Goal: Information Seeking & Learning: Learn about a topic

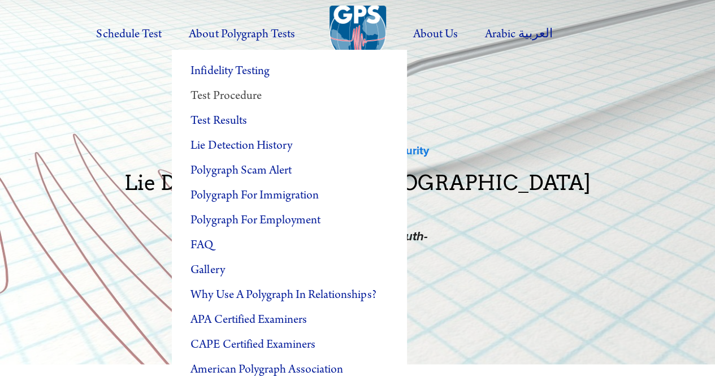
click at [225, 94] on link "Test Procedure" at bounding box center [289, 96] width 235 height 25
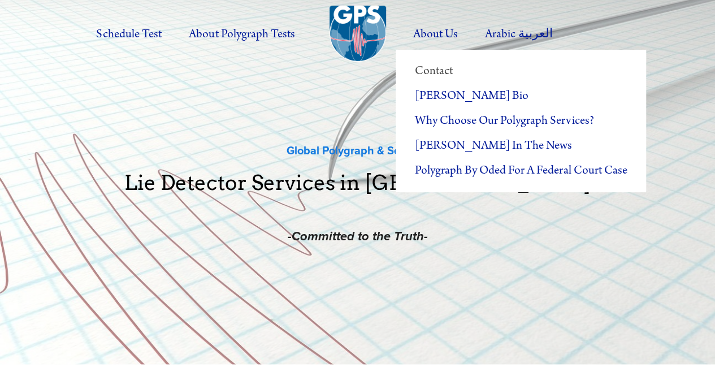
click at [438, 73] on link "Contact" at bounding box center [520, 71] width 250 height 25
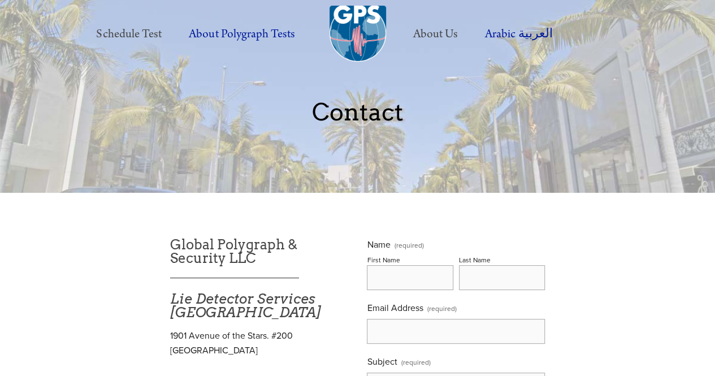
click at [144, 33] on link "Schedule Test" at bounding box center [129, 34] width 90 height 31
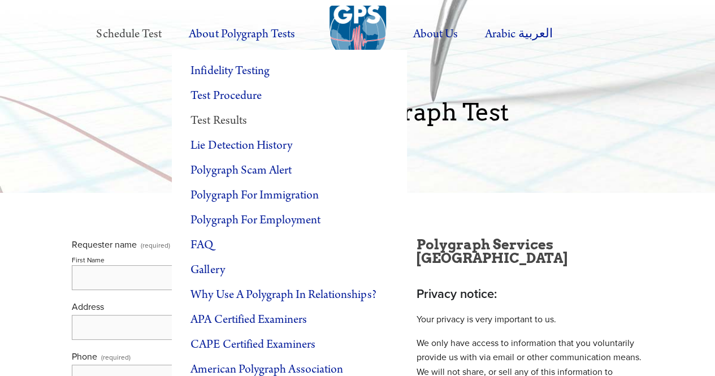
click at [233, 118] on link "Test Results" at bounding box center [289, 120] width 235 height 25
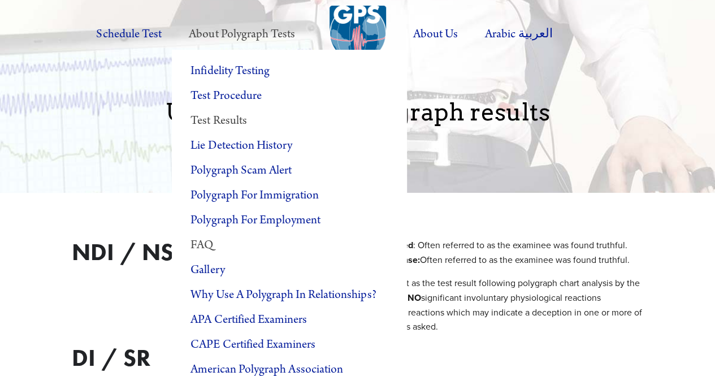
click at [207, 246] on link "FAQ" at bounding box center [289, 245] width 235 height 25
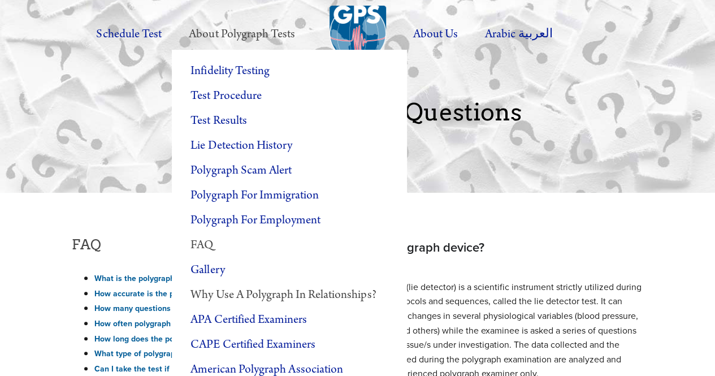
click at [224, 289] on link "Why Use a Polygraph in Relationships?" at bounding box center [289, 294] width 235 height 25
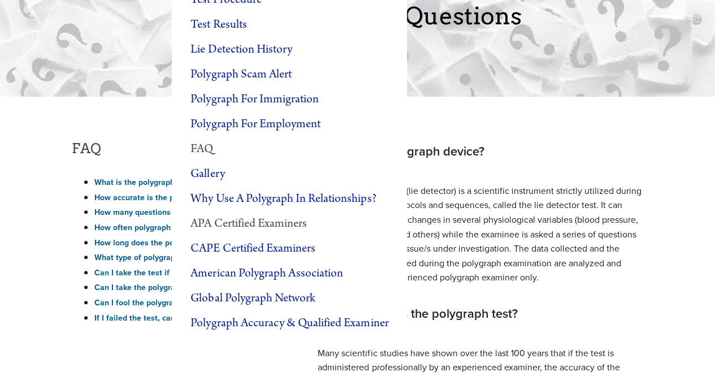
scroll to position [113, 0]
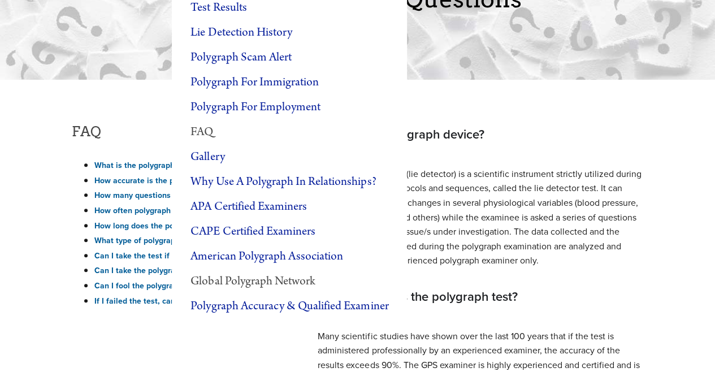
click at [237, 280] on link "Global Polygraph Network" at bounding box center [289, 281] width 235 height 25
